Goal: Information Seeking & Learning: Check status

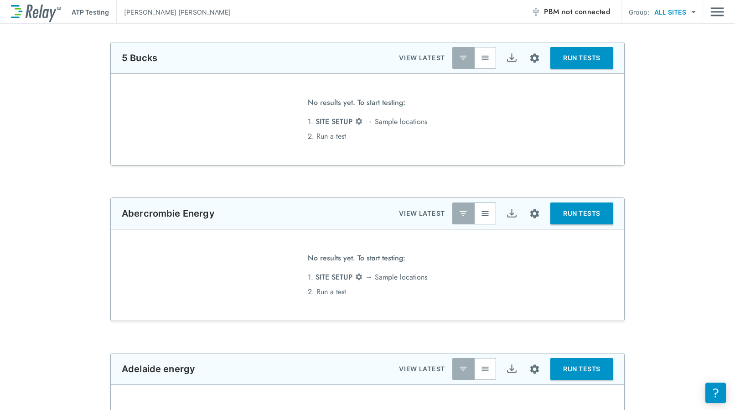
click at [669, 317] on div "**********" at bounding box center [367, 259] width 735 height 124
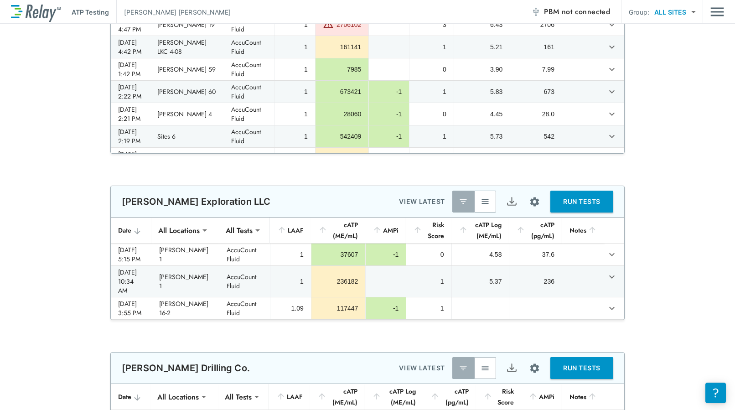
scroll to position [15483, 0]
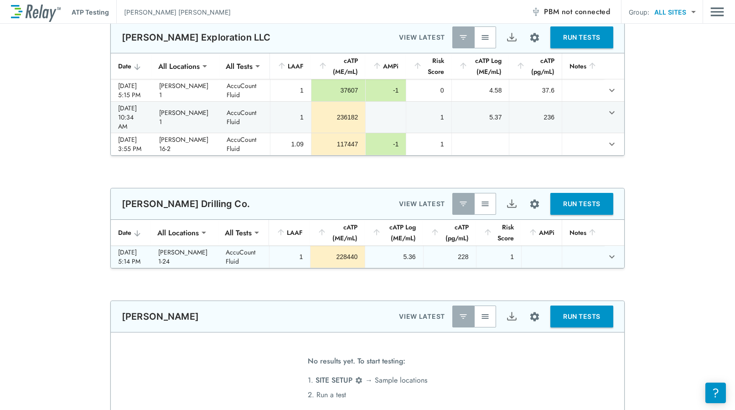
click at [609, 255] on icon "expand row" at bounding box center [611, 256] width 5 height 3
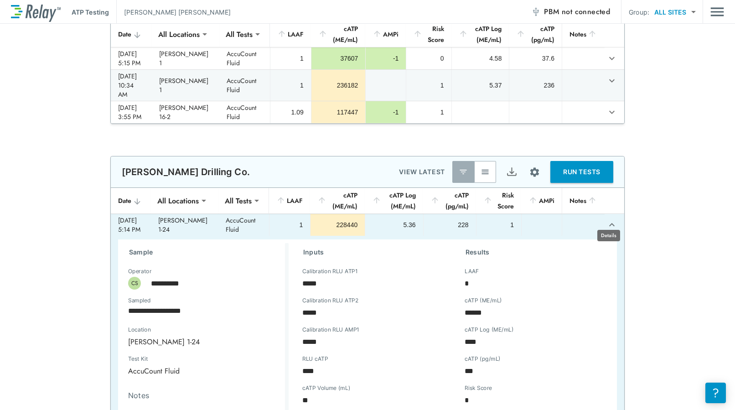
click at [609, 223] on icon "expand row" at bounding box center [611, 224] width 5 height 3
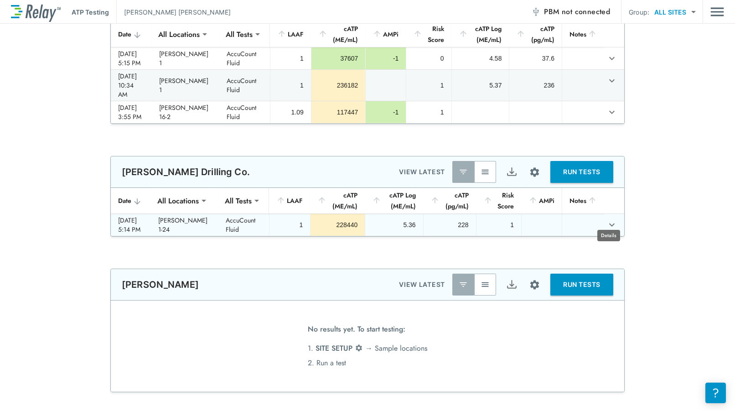
click at [609, 223] on icon "expand row" at bounding box center [611, 224] width 5 height 3
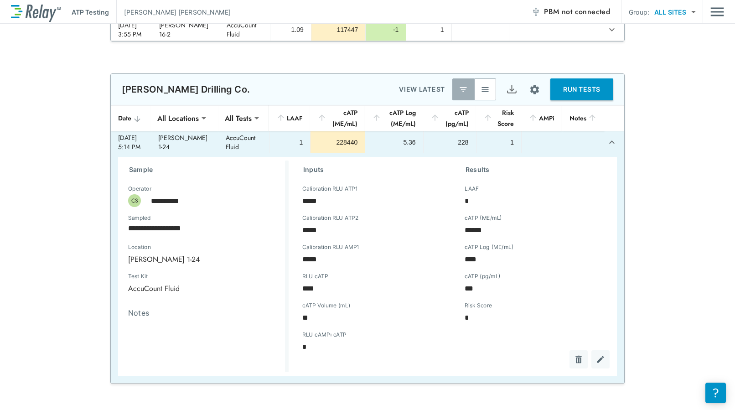
scroll to position [15574, 0]
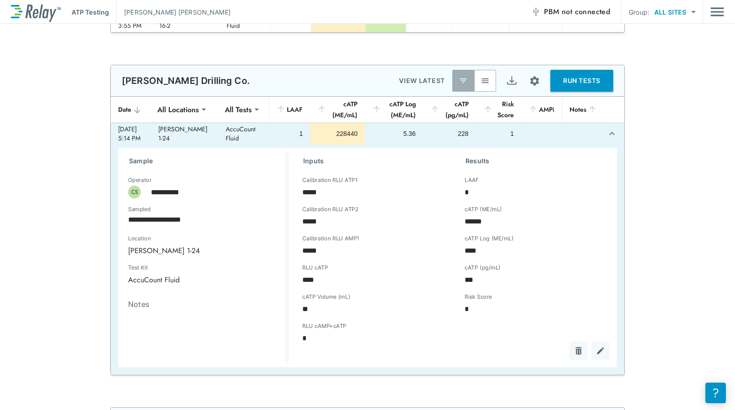
click at [483, 76] on img "button" at bounding box center [485, 80] width 9 height 9
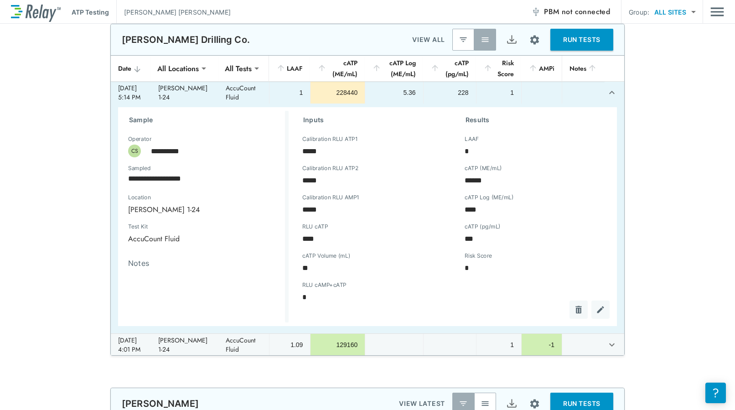
click at [589, 68] on icon "sticky table" at bounding box center [592, 68] width 6 height 6
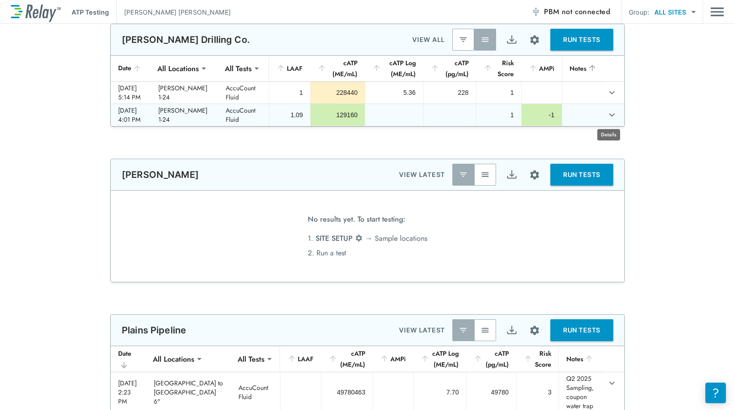
click at [609, 114] on icon "expand row" at bounding box center [611, 114] width 11 height 11
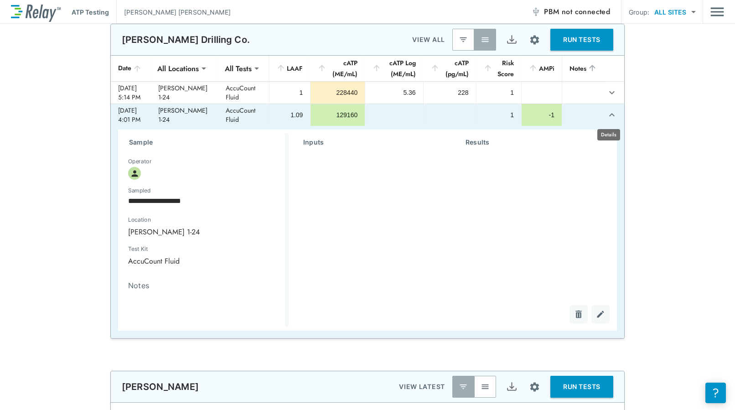
click at [607, 114] on icon "expand row" at bounding box center [611, 114] width 11 height 11
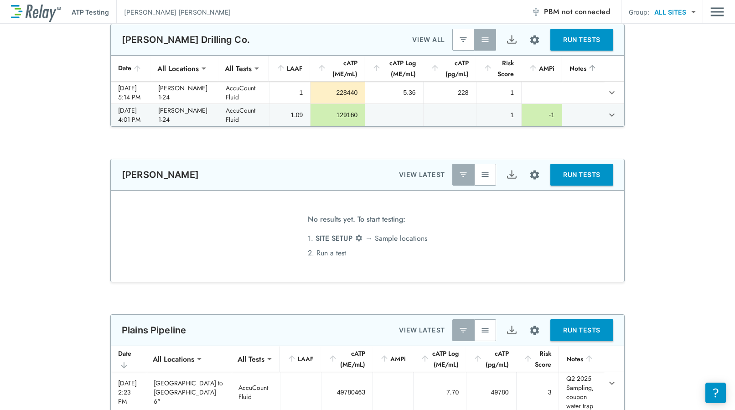
click at [460, 37] on img "button" at bounding box center [463, 39] width 9 height 9
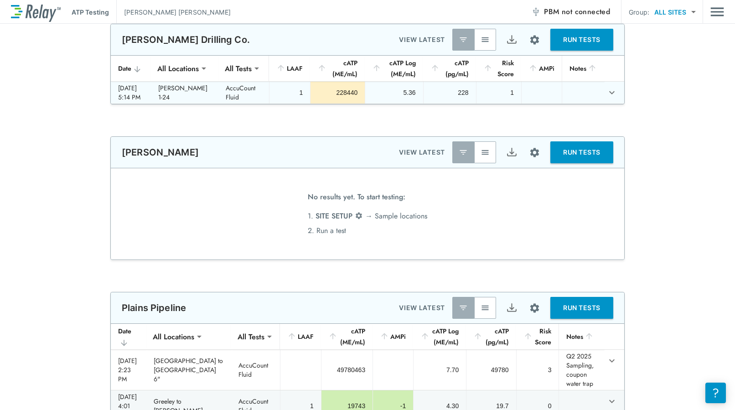
click at [609, 93] on icon "expand row" at bounding box center [611, 92] width 5 height 3
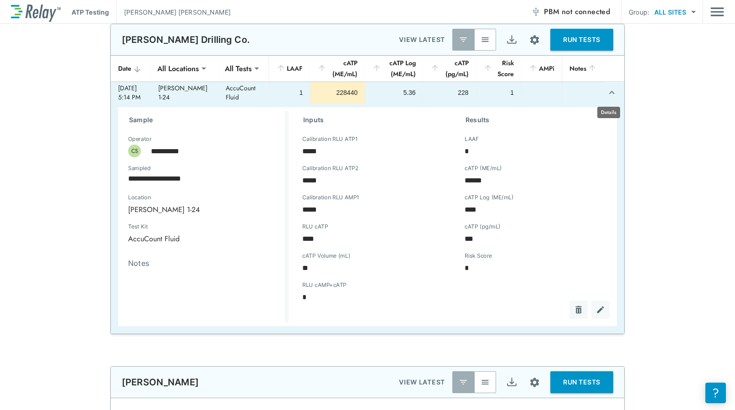
click at [610, 91] on icon "expand row" at bounding box center [611, 92] width 11 height 11
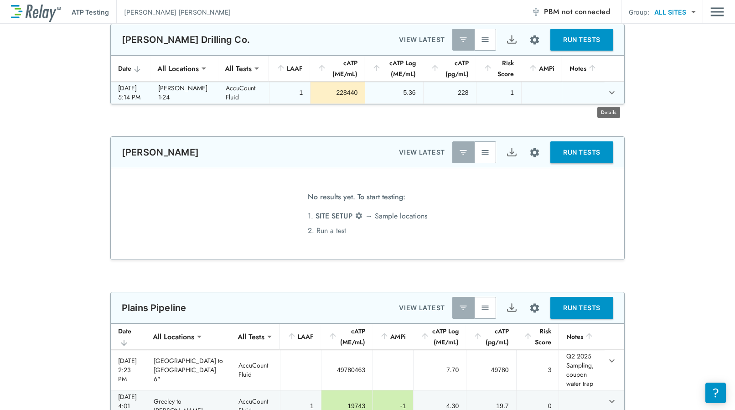
click at [610, 91] on icon "expand row" at bounding box center [611, 92] width 11 height 11
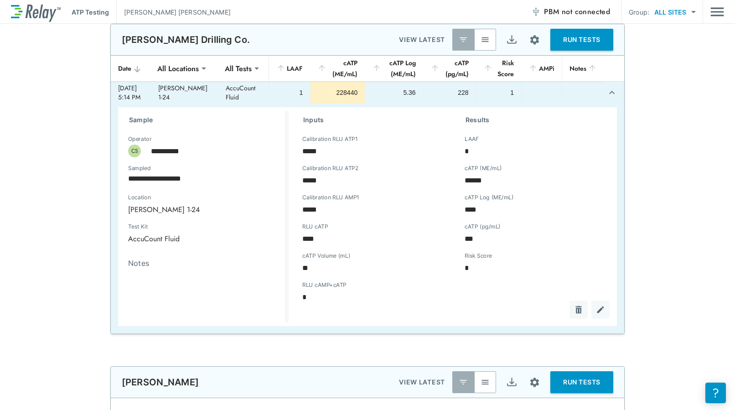
click at [533, 42] on img "Site setup" at bounding box center [534, 39] width 11 height 11
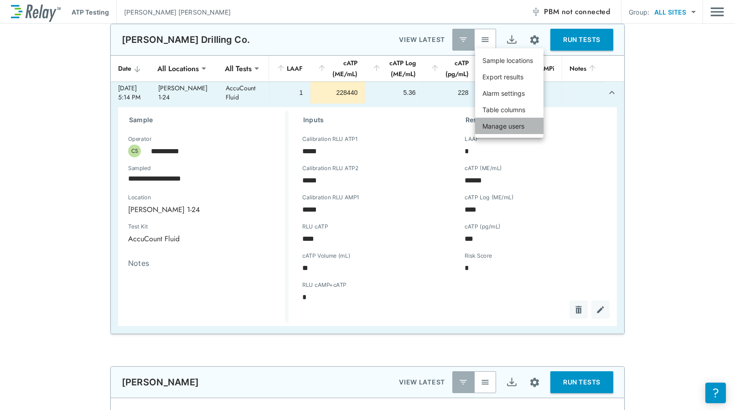
click at [513, 127] on p "Manage users" at bounding box center [503, 126] width 42 height 10
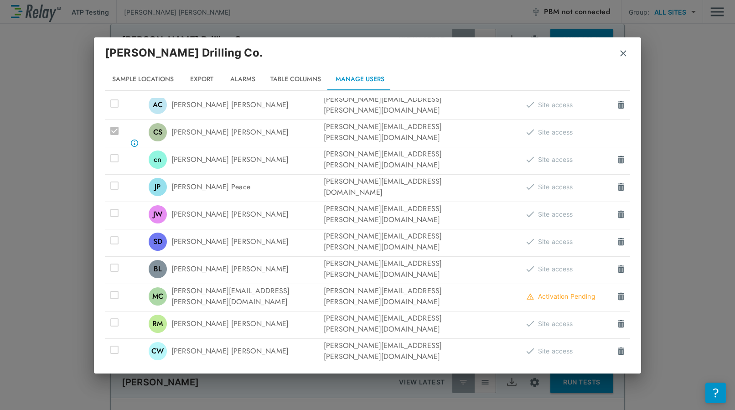
scroll to position [0, 0]
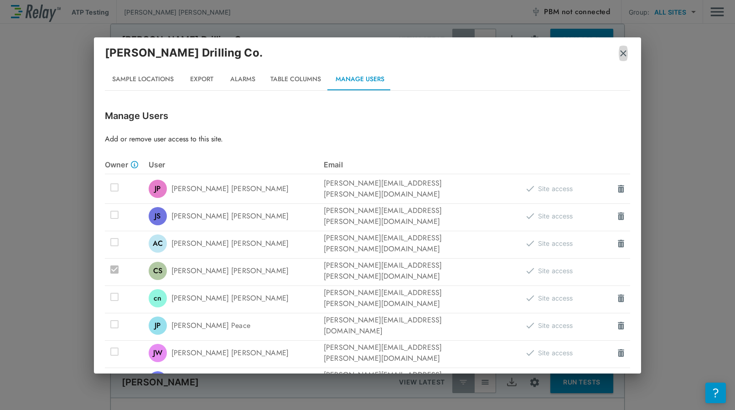
click at [621, 53] on img "button" at bounding box center [623, 53] width 9 height 9
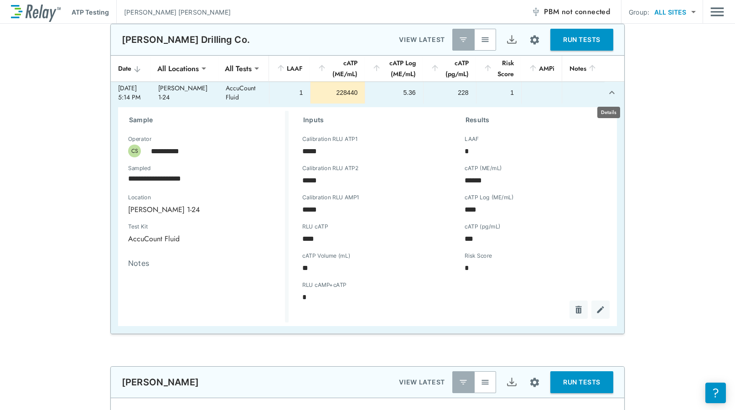
click at [610, 93] on icon "expand row" at bounding box center [611, 92] width 5 height 3
